Goal: Information Seeking & Learning: Learn about a topic

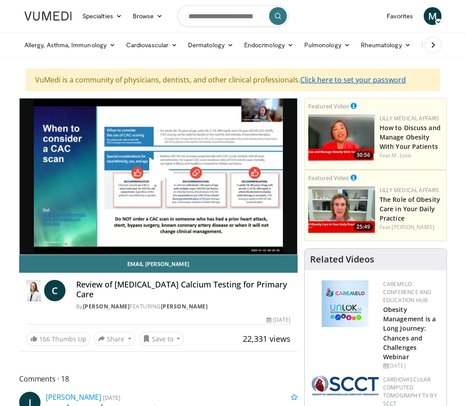
click at [388, 81] on link "Click here to set your password" at bounding box center [353, 80] width 106 height 10
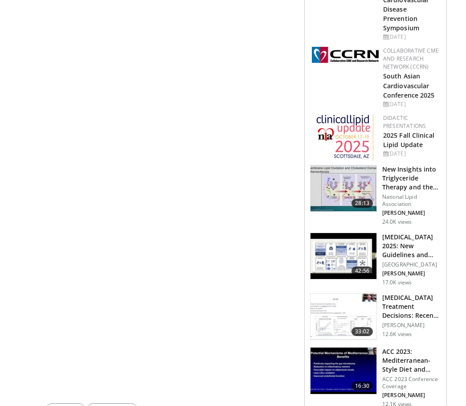
scroll to position [414, 0]
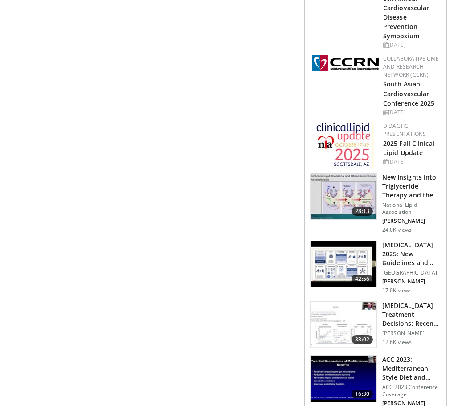
click at [340, 190] on img at bounding box center [343, 196] width 66 height 46
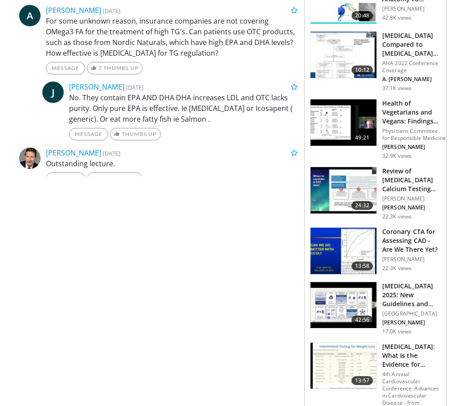
scroll to position [794, 0]
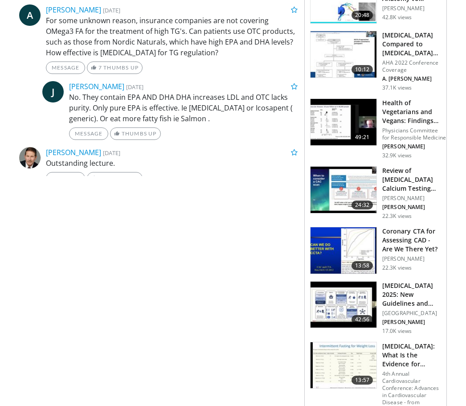
click at [354, 180] on img at bounding box center [343, 190] width 66 height 46
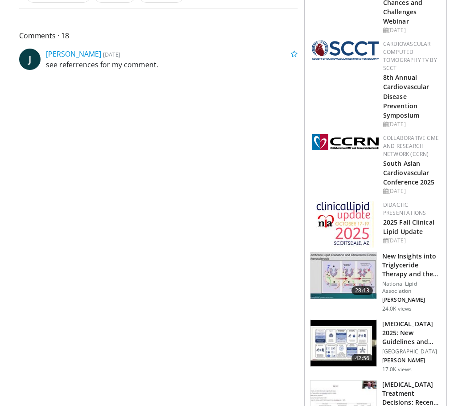
scroll to position [344, 0]
